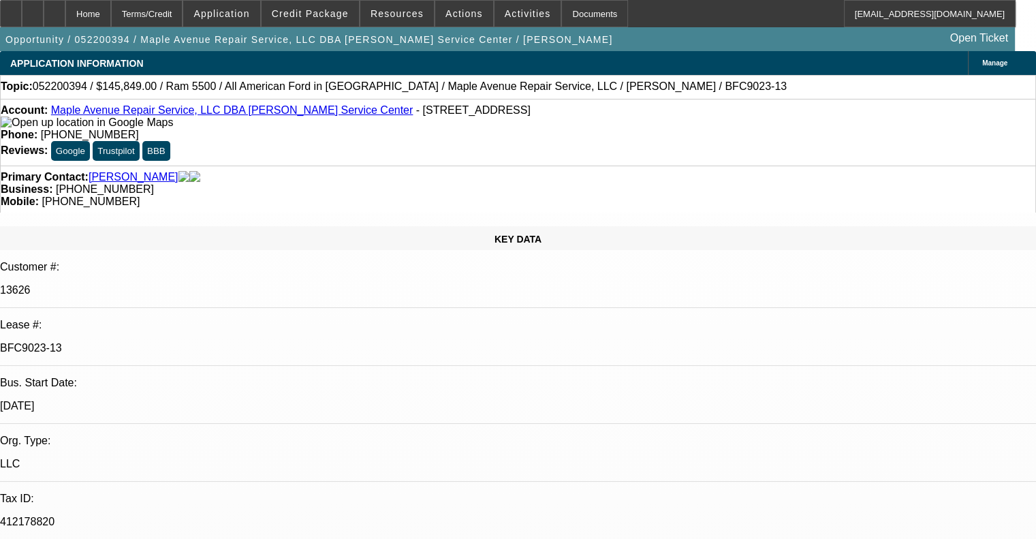
select select "0"
select select "6"
select select "0"
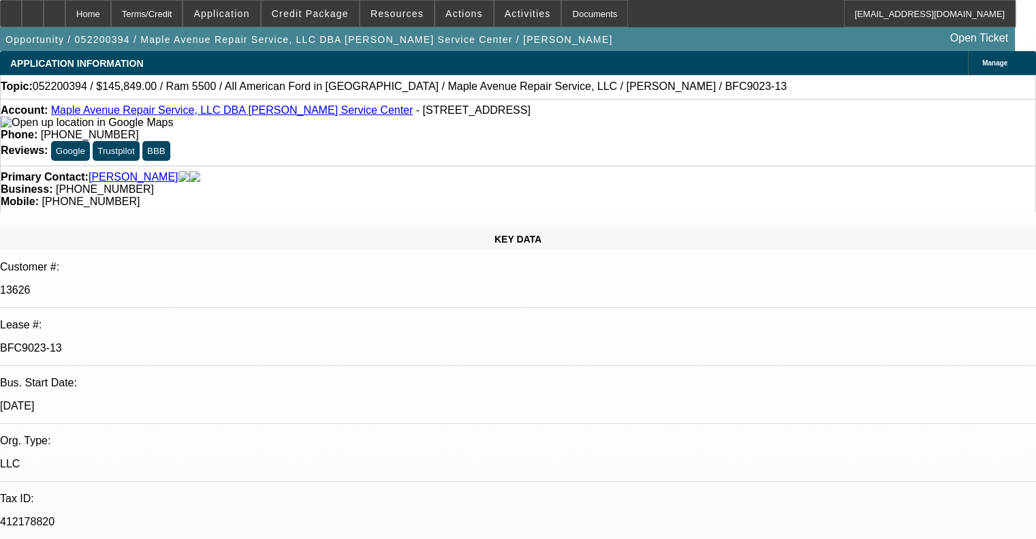
select select "0"
select select "6"
select select "0"
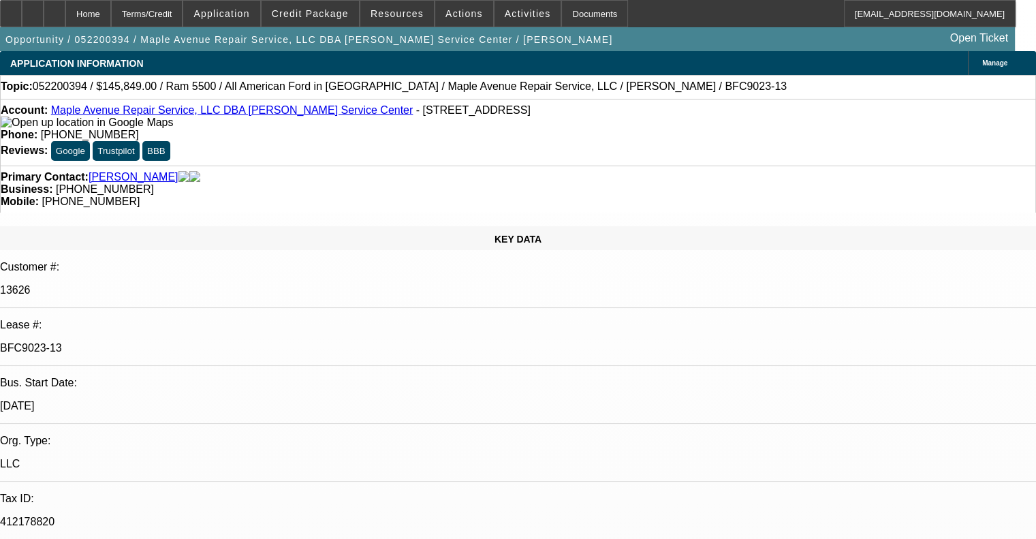
select select "0"
select select "6"
select select "0"
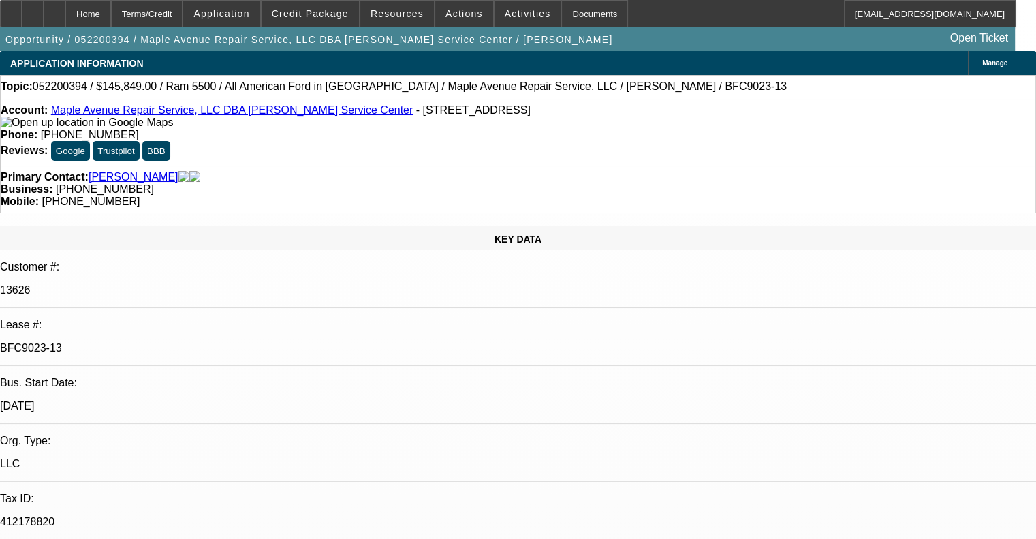
select select "6"
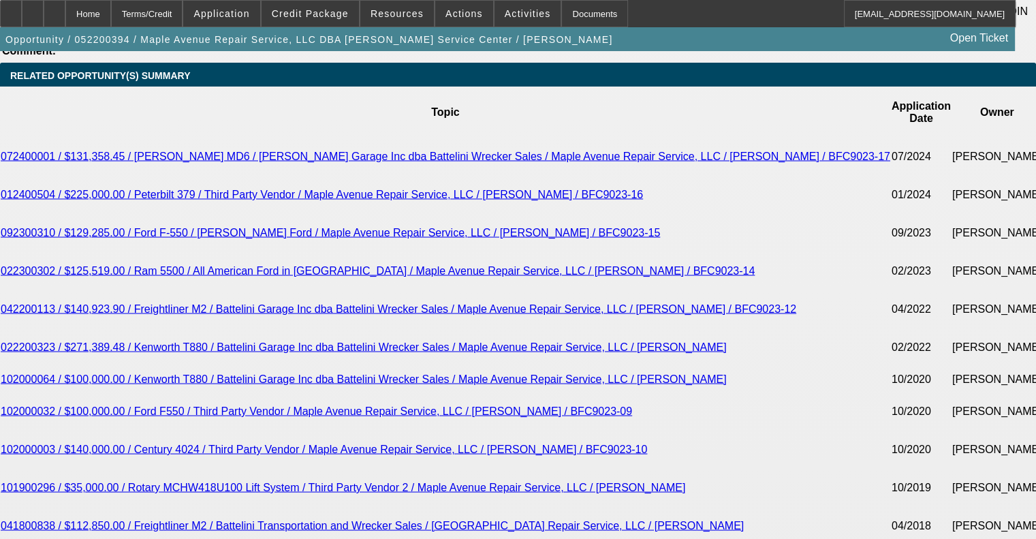
scroll to position [2623, 0]
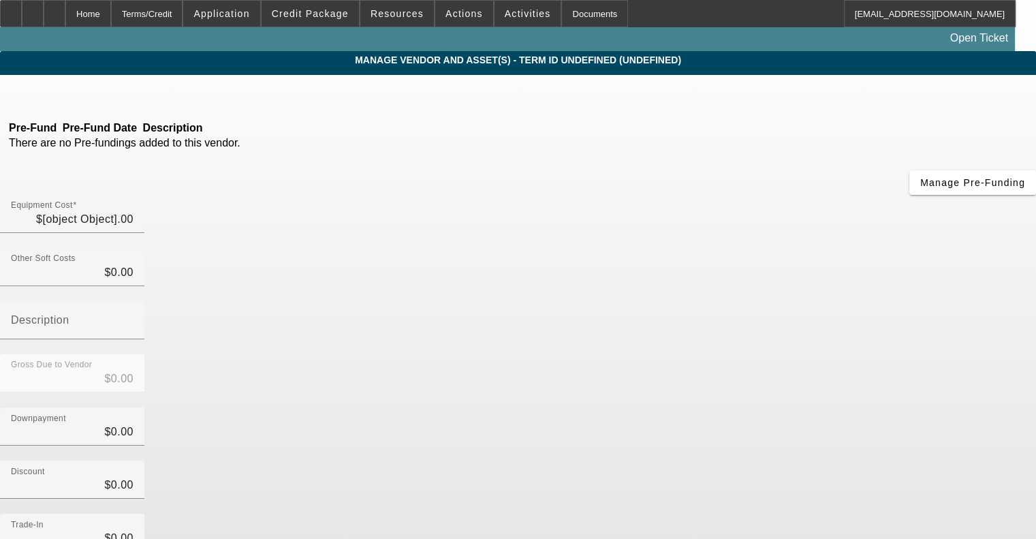
type input "$145,000.00"
type input "$849.00"
type input "$145,849.00"
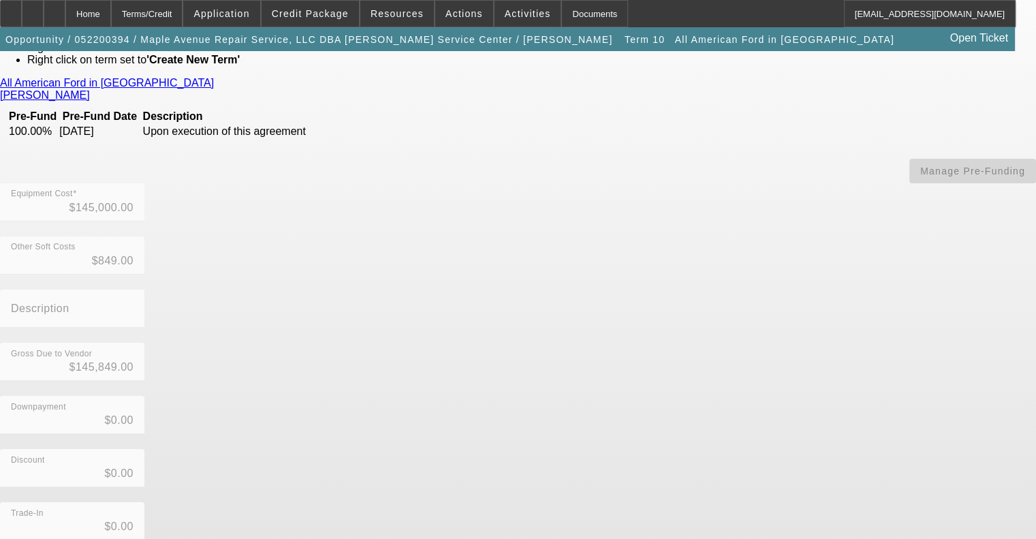
scroll to position [191, 0]
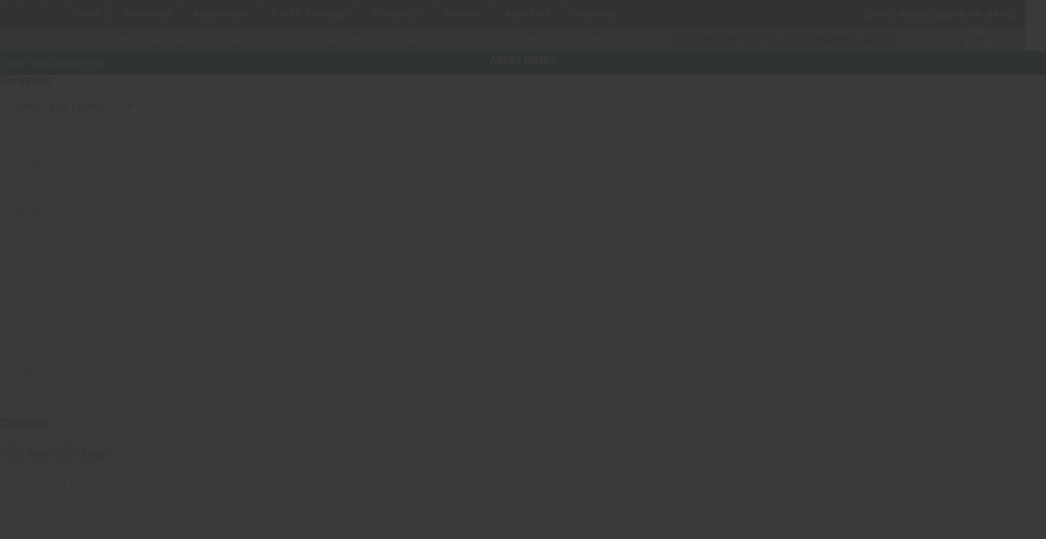
type input "[US_VEHICLE_IDENTIFICATION_NUMBER]"
type input "Ram"
type input "5500"
radio input "true"
type textarea "with:"
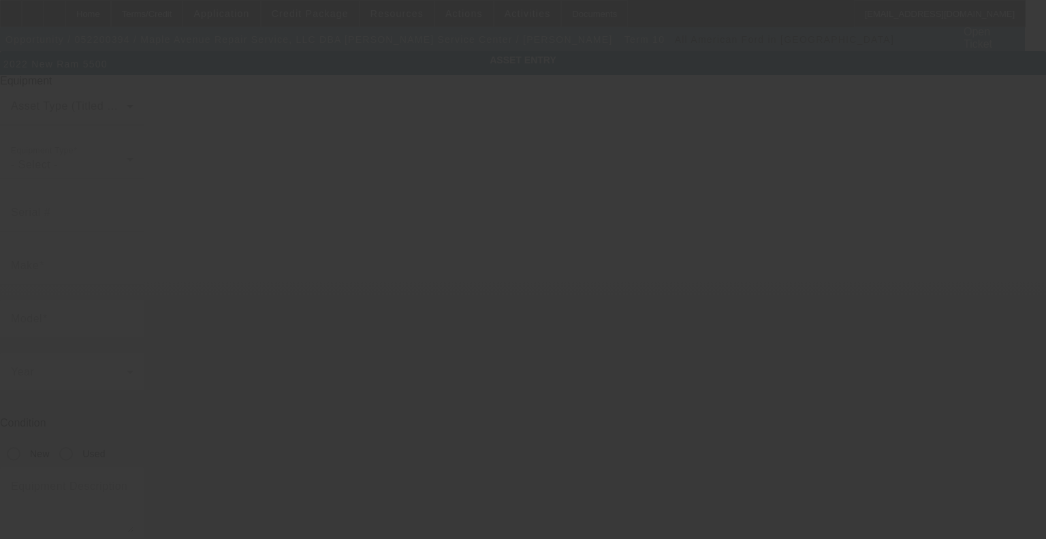
type input "[STREET_ADDRESS]"
type input "[GEOGRAPHIC_DATA]"
type input "06473"
type input "[GEOGRAPHIC_DATA]"
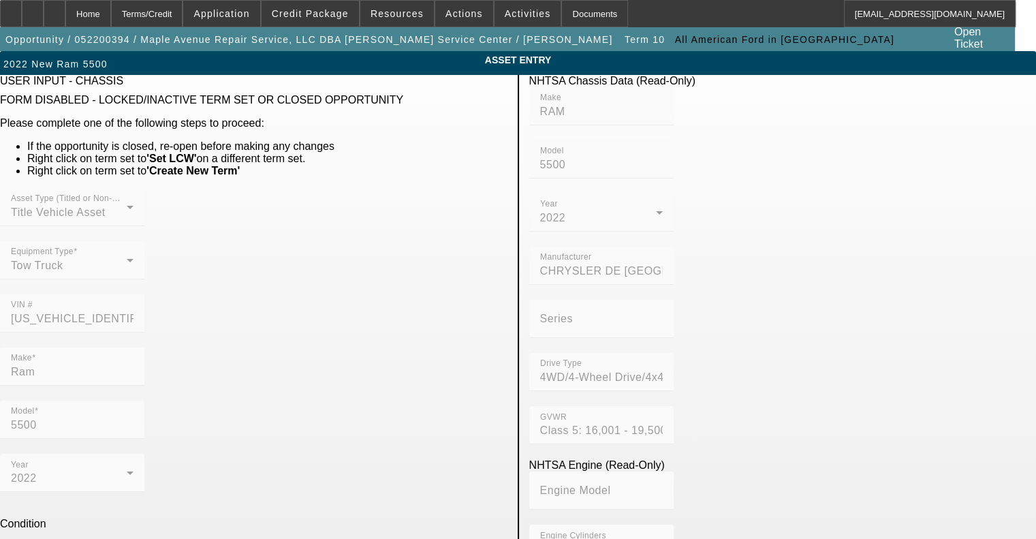
click at [144, 261] on mat-form-field "Equipment Type Tow Truck" at bounding box center [72, 267] width 144 height 53
